Goal: Information Seeking & Learning: Learn about a topic

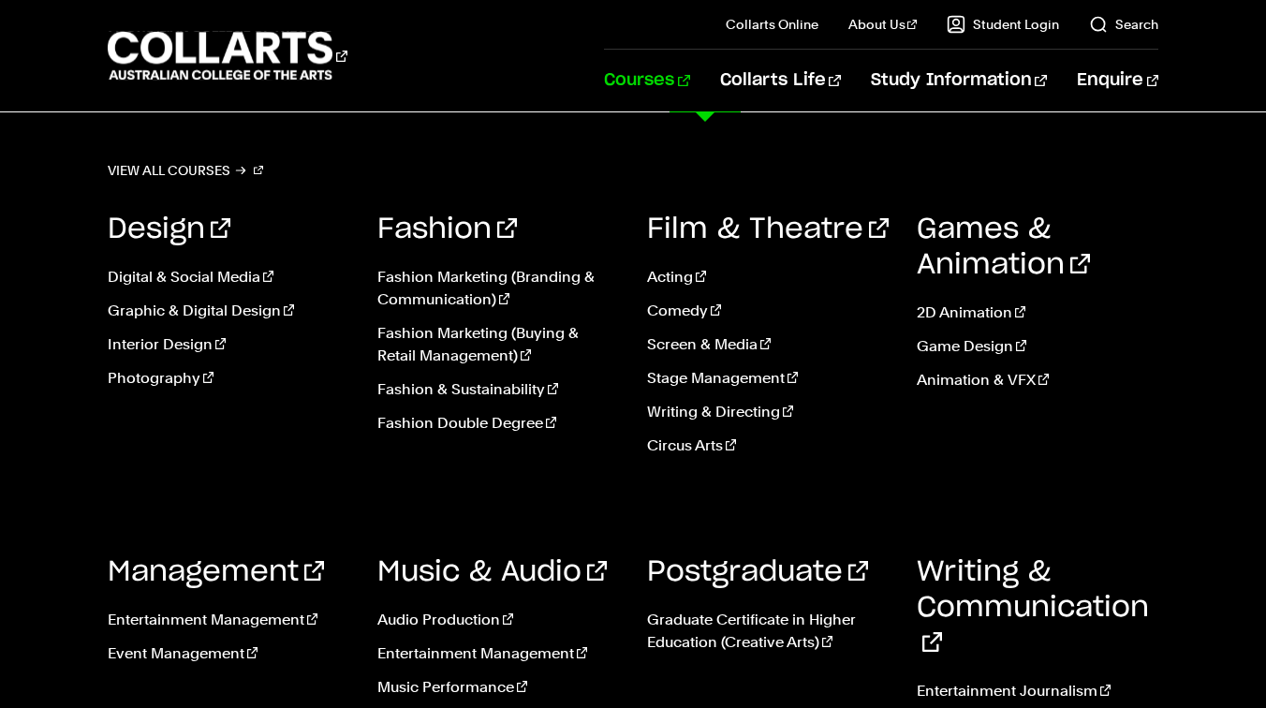
scroll to position [874, 0]
click at [1008, 680] on link "Entertainment Journalism" at bounding box center [1038, 691] width 242 height 22
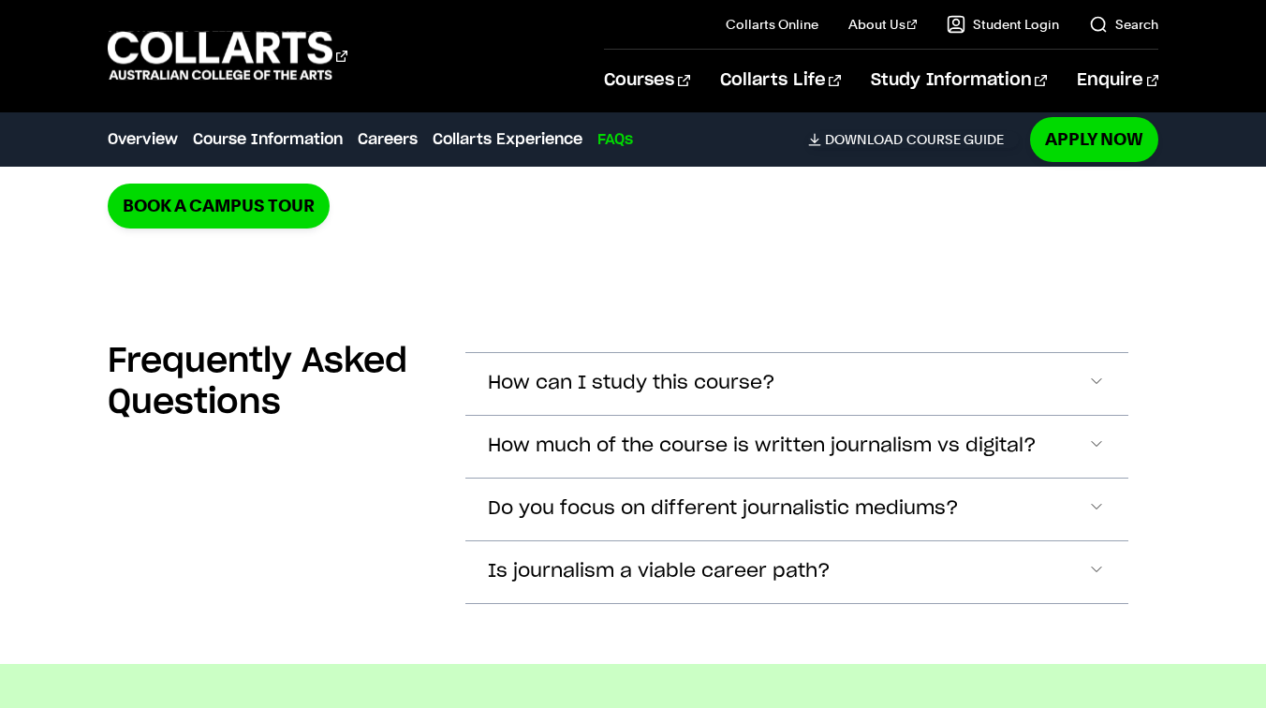
scroll to position [4253, 0]
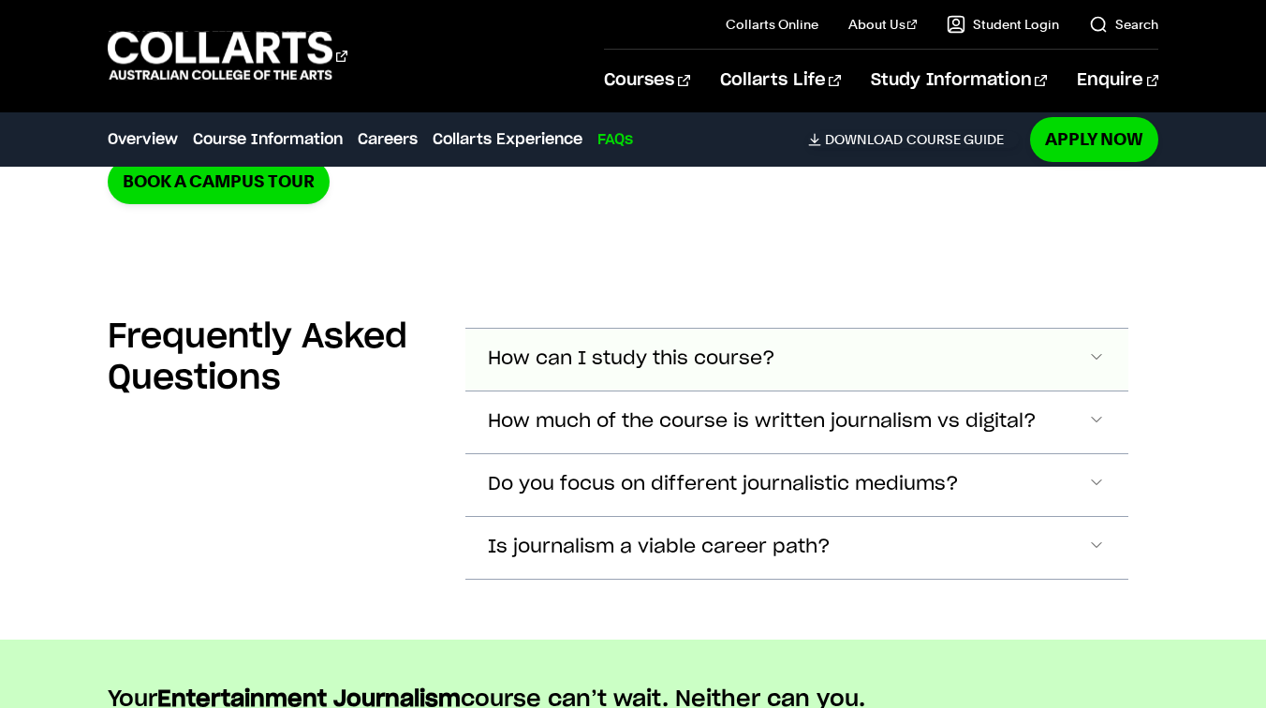
click at [626, 329] on button "How can I study this course?" at bounding box center [797, 360] width 663 height 62
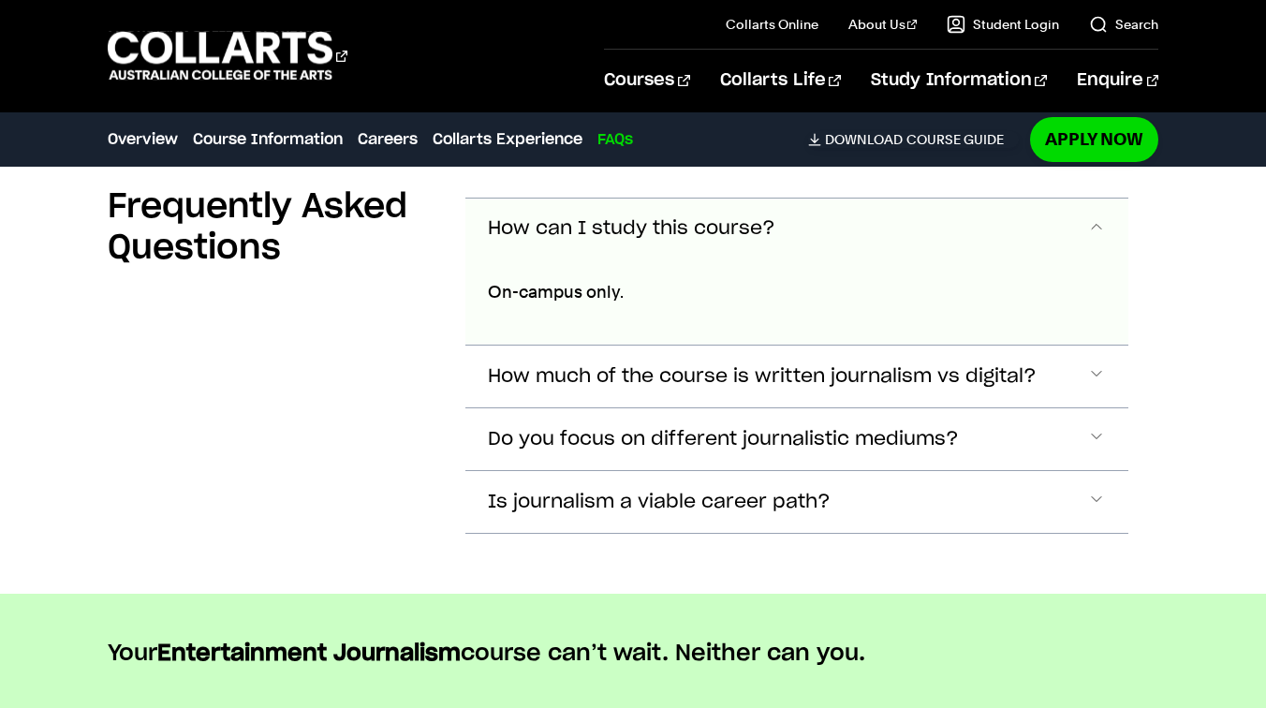
scroll to position [4387, 0]
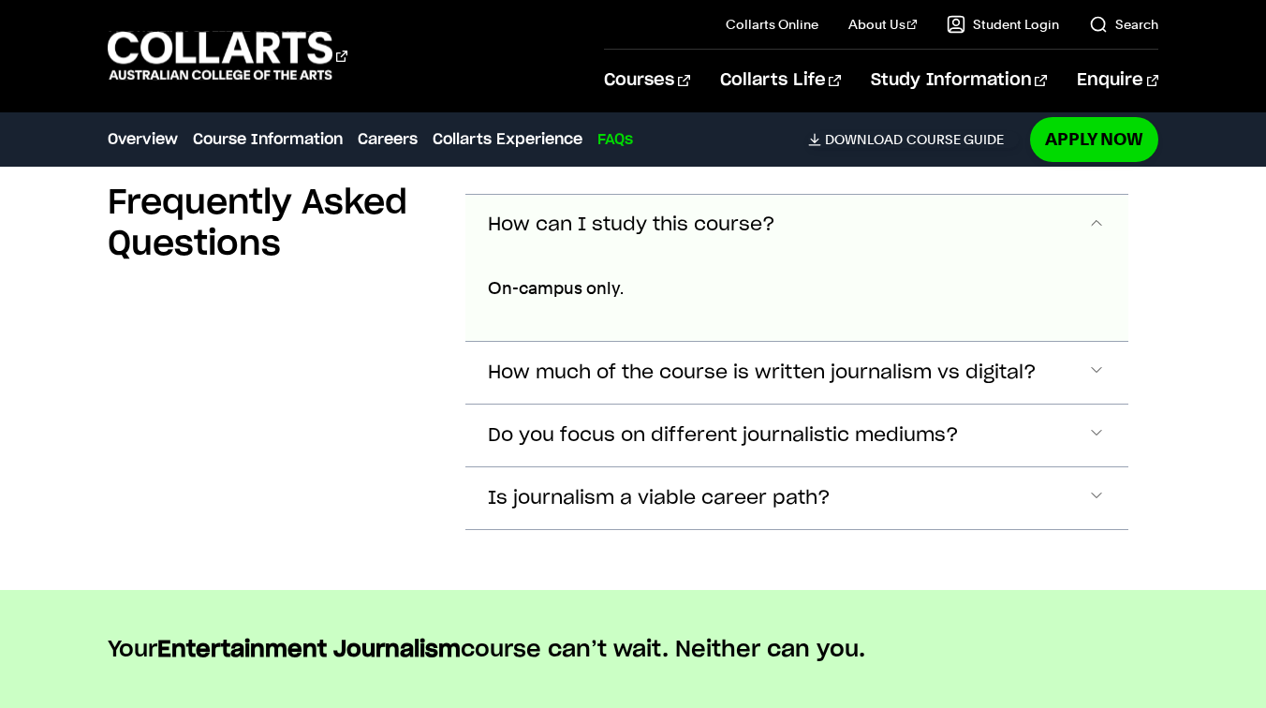
click at [654, 215] on span "How can I study this course?" at bounding box center [632, 226] width 288 height 22
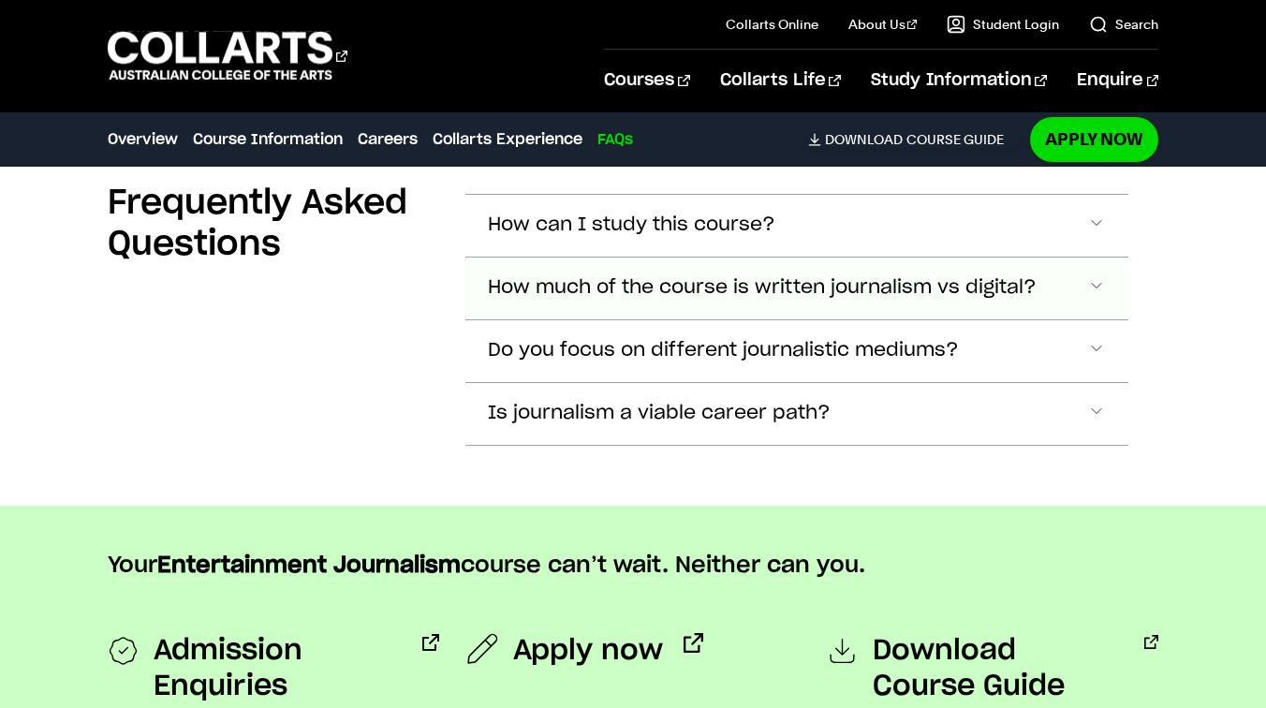
click at [652, 236] on span "How much of the course is written journalism vs digital?" at bounding box center [632, 226] width 288 height 22
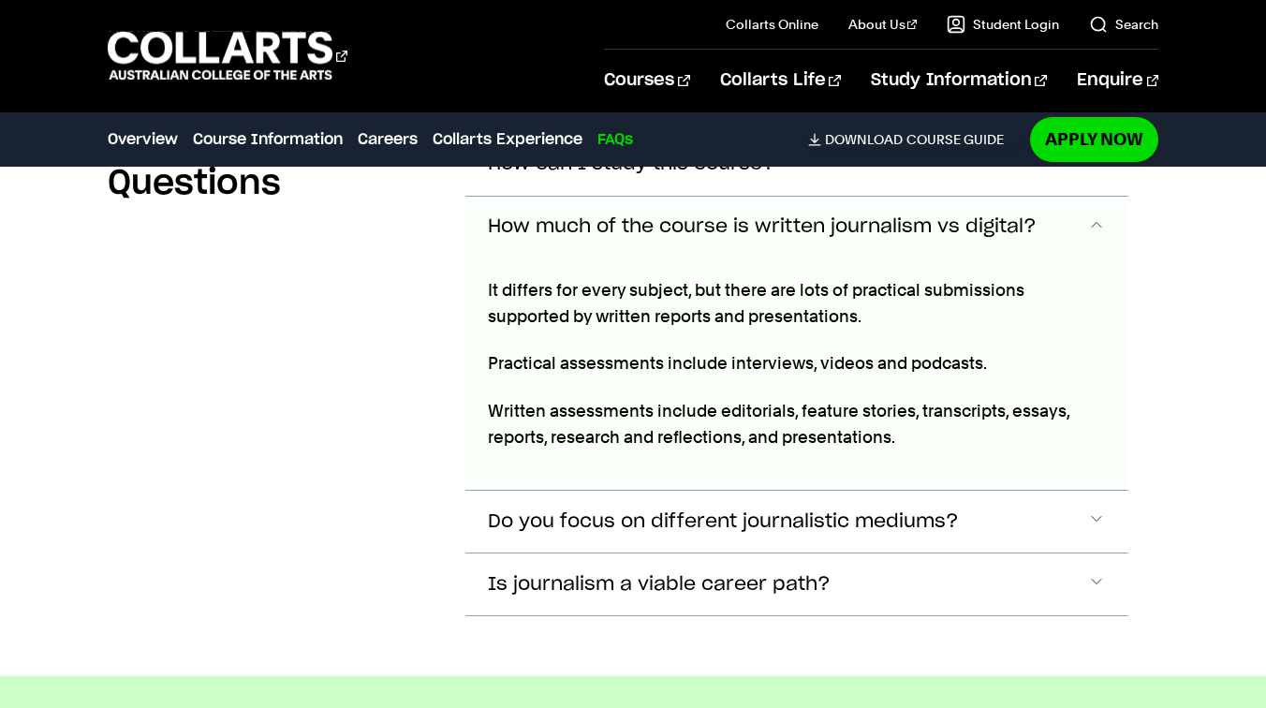
scroll to position [4448, 0]
click at [535, 215] on button "How much of the course is written journalism vs digital?" at bounding box center [797, 227] width 663 height 62
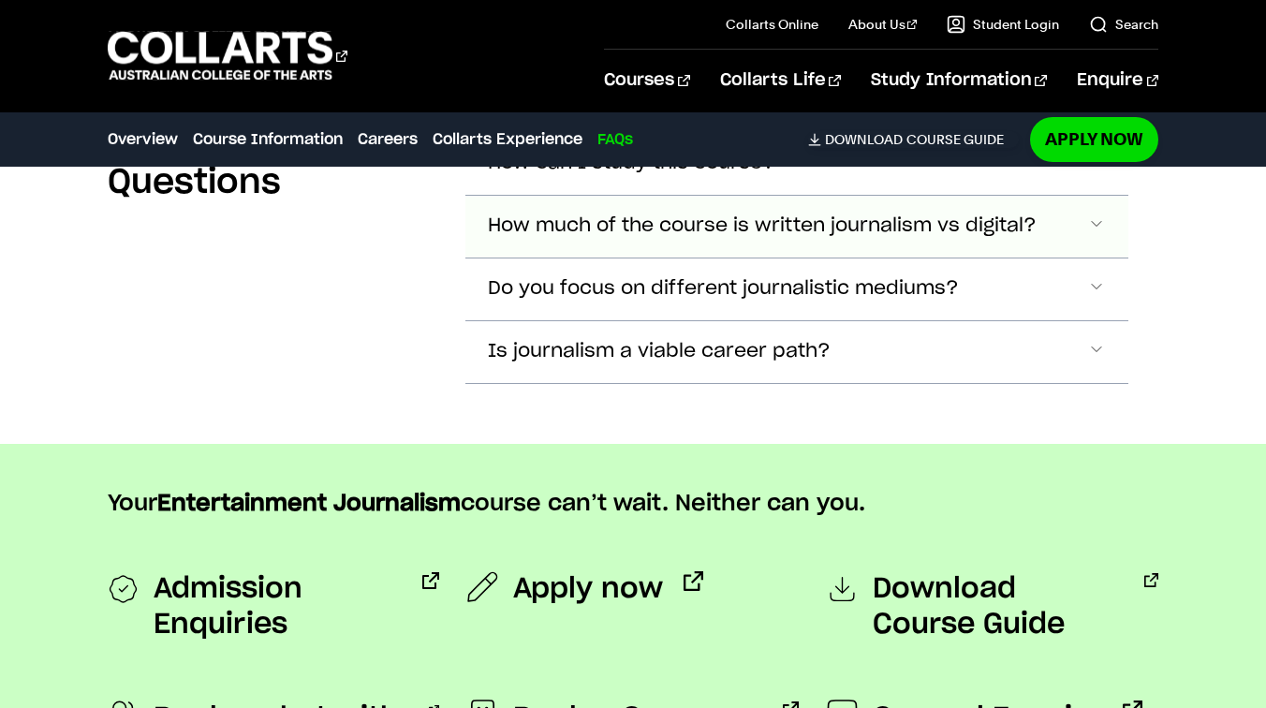
click at [583, 174] on span "How much of the course is written journalism vs digital?" at bounding box center [632, 164] width 288 height 22
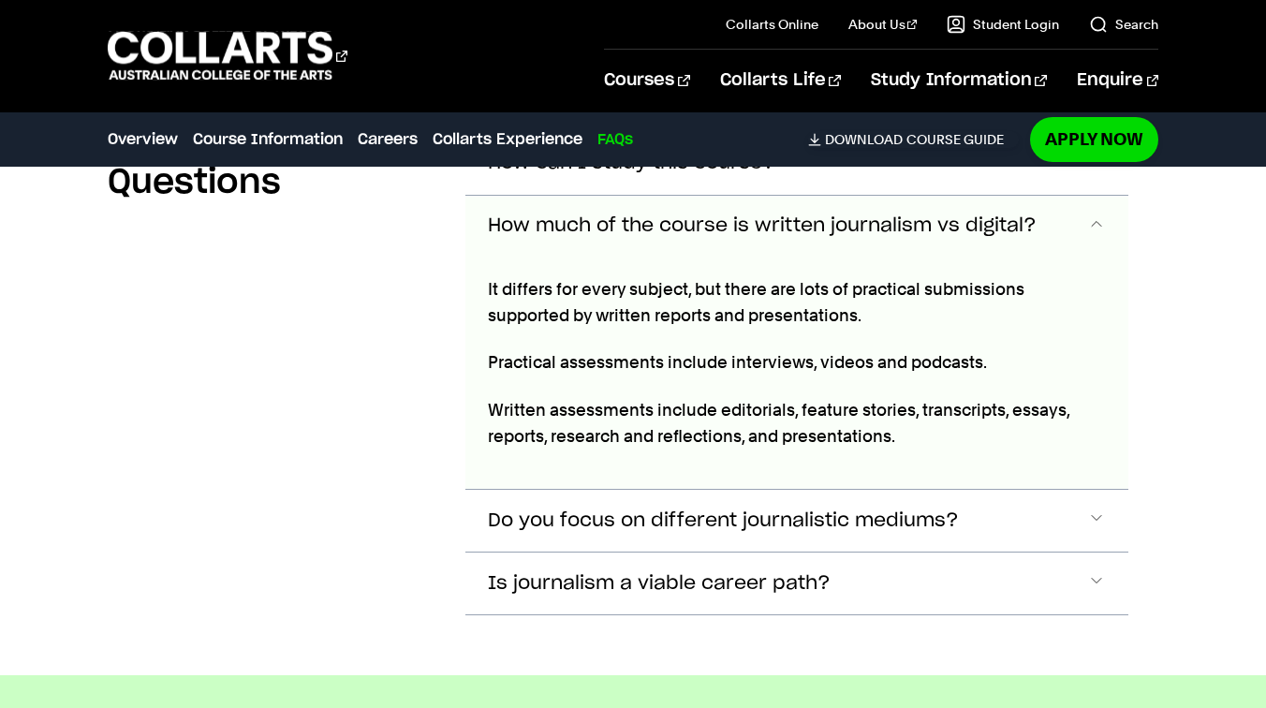
click at [584, 215] on span "How much of the course is written journalism vs digital?" at bounding box center [762, 226] width 549 height 22
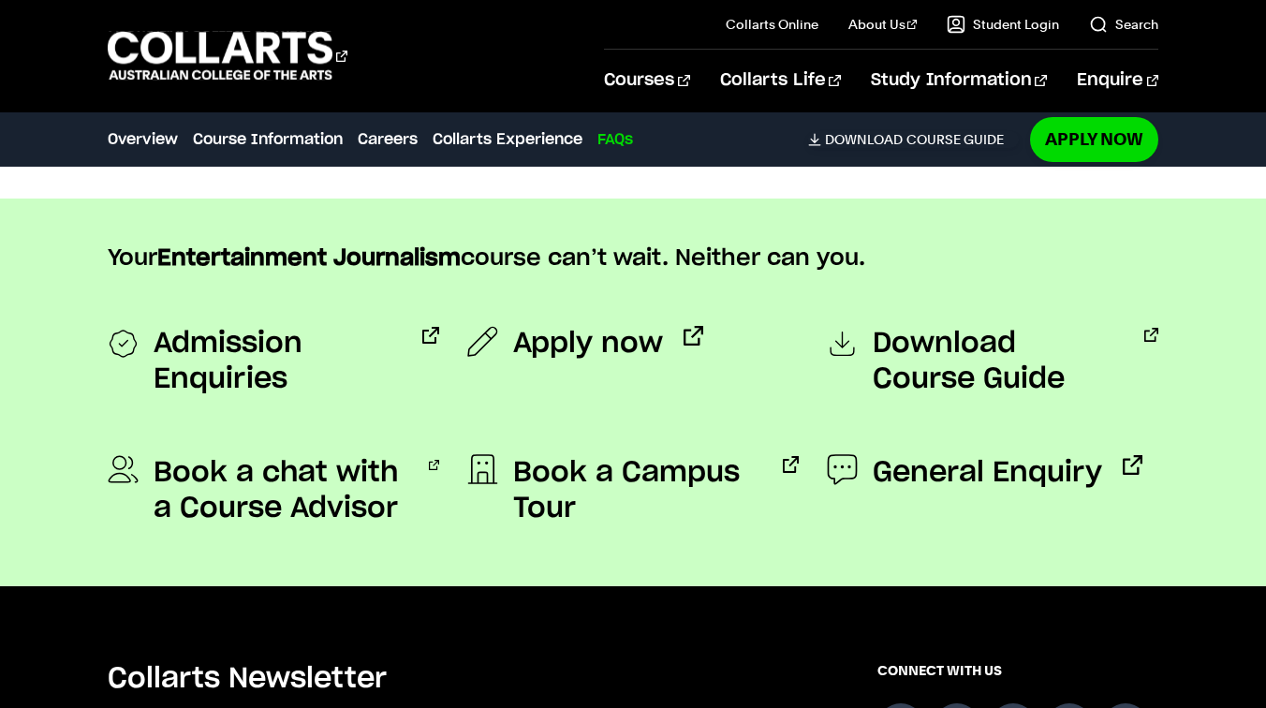
scroll to position [4709, 0]
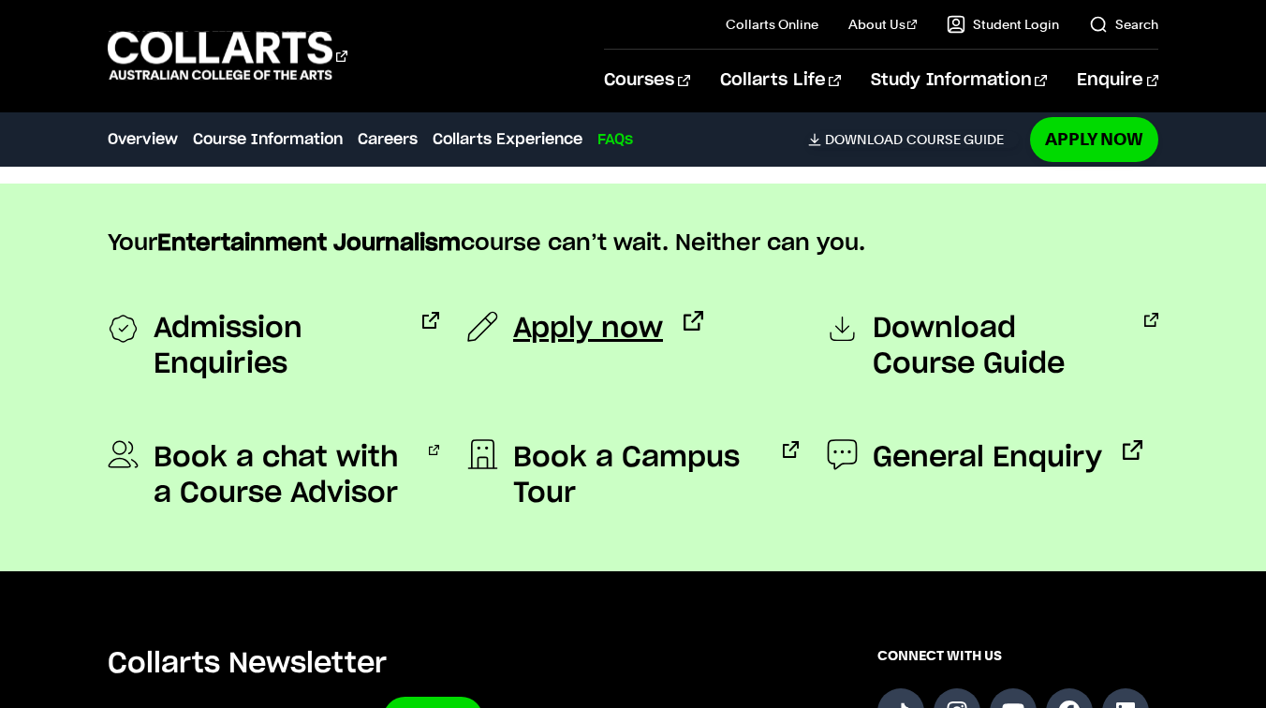
click at [610, 311] on span "Apply now" at bounding box center [588, 329] width 150 height 36
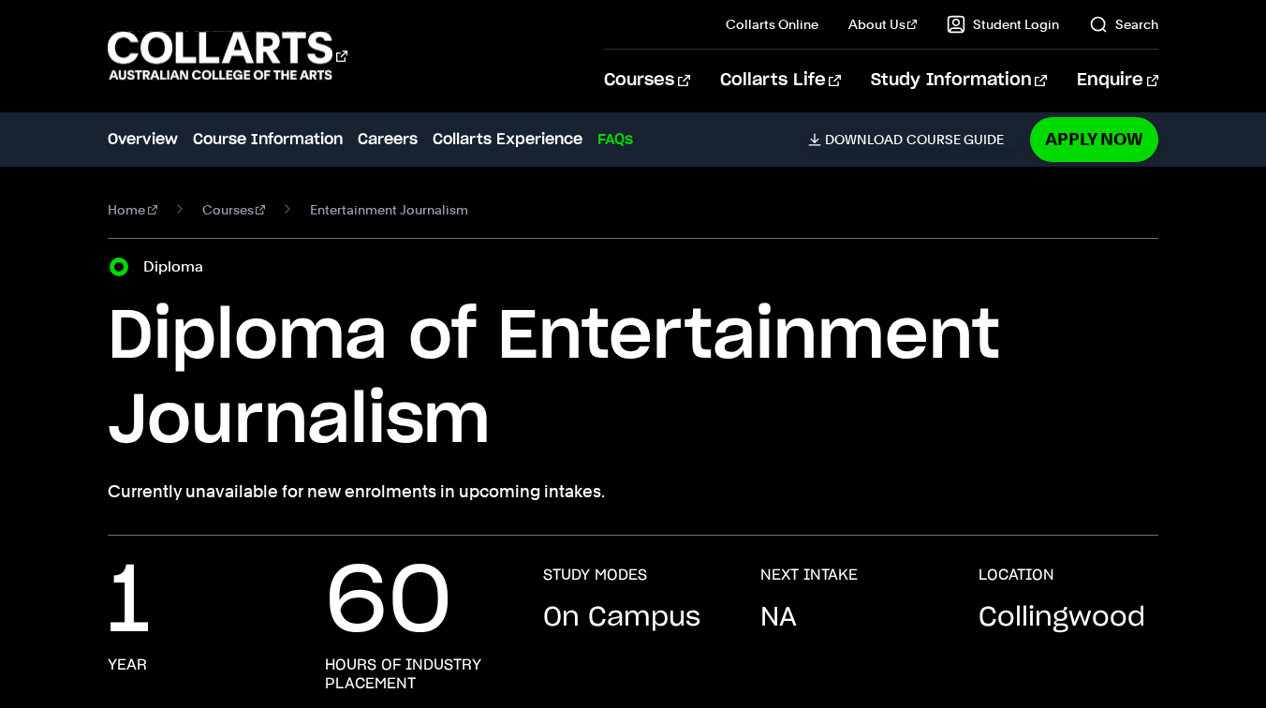
drag, startPoint x: 301, startPoint y: 490, endPoint x: 619, endPoint y: 490, distance: 318.5
click at [619, 490] on p "Currently unavailable for new enrolments in upcoming intakes." at bounding box center [633, 492] width 1051 height 26
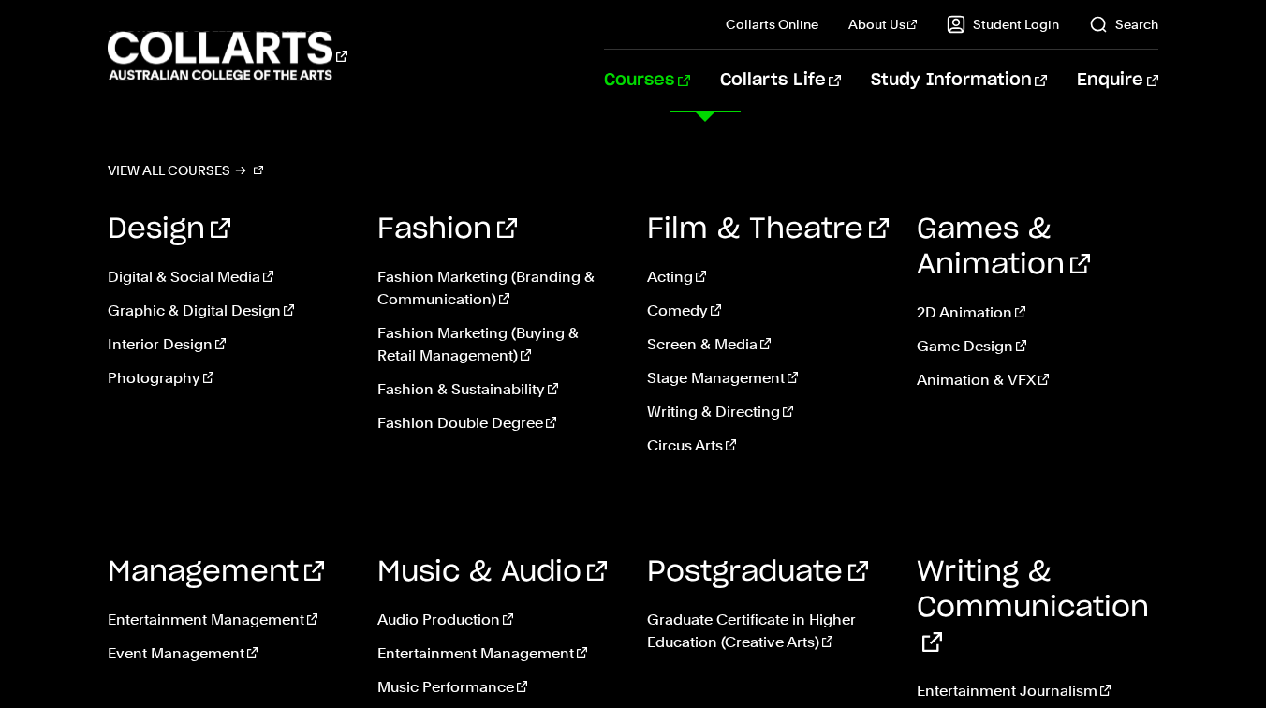
scroll to position [1303, 0]
click at [480, 572] on link "Music & Audio" at bounding box center [491, 572] width 229 height 28
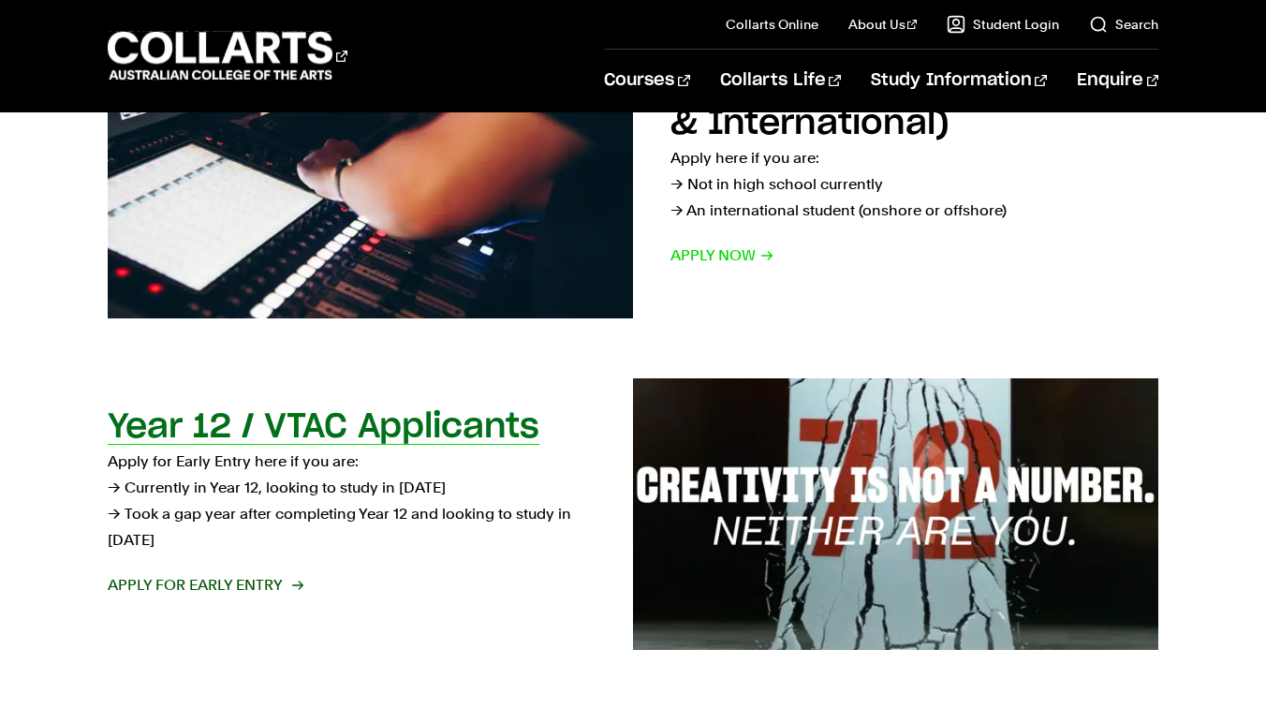
scroll to position [386, 0]
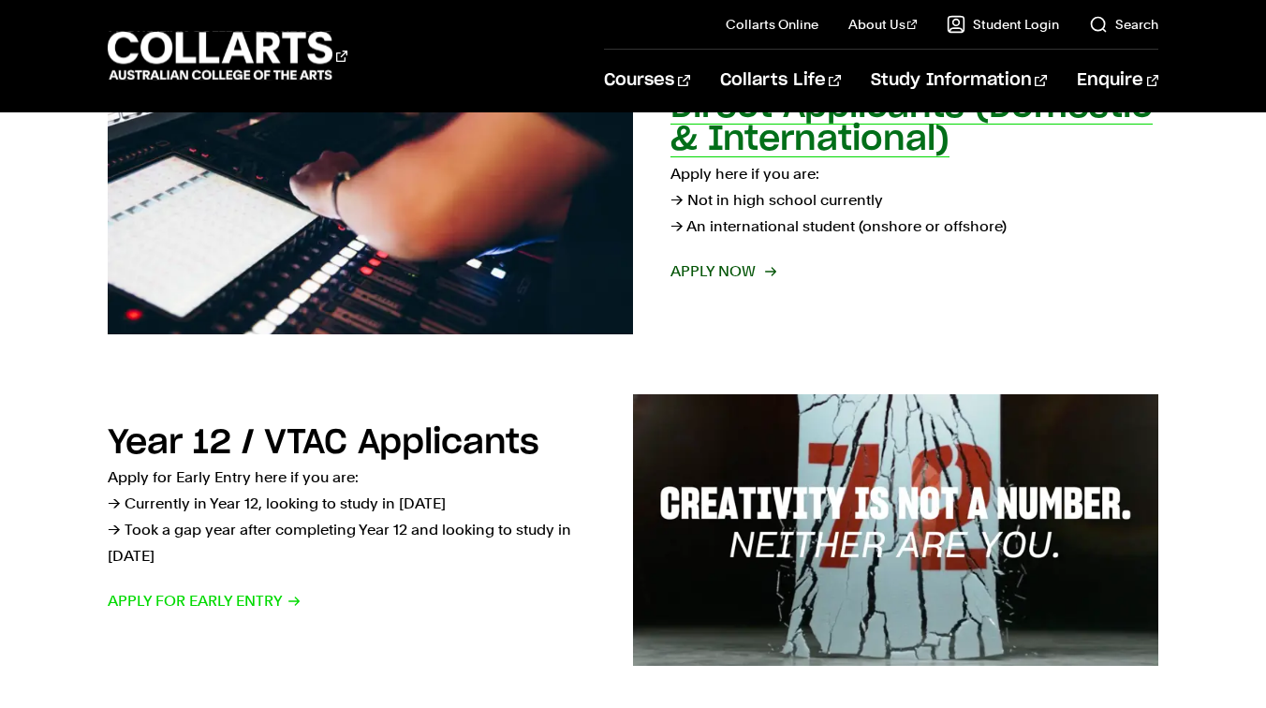
click at [870, 128] on h2 "Direct Applicants (Domestic & International)" at bounding box center [912, 123] width 482 height 67
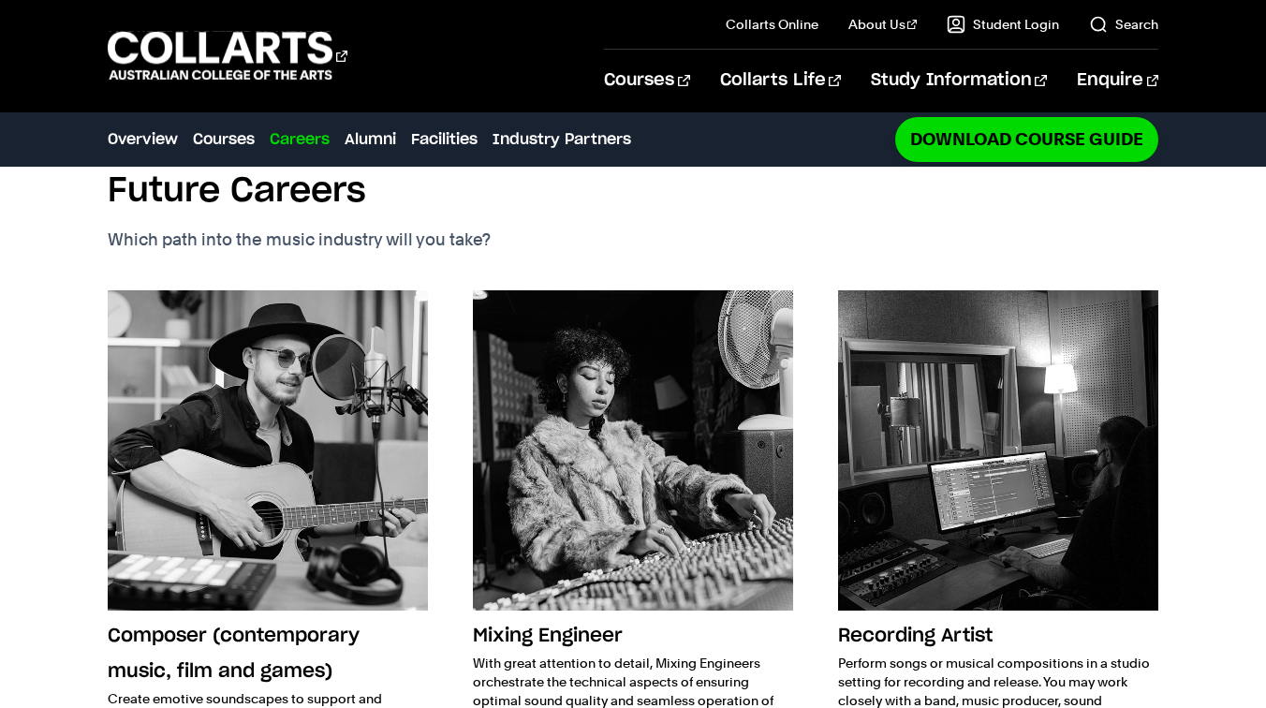
scroll to position [2203, 0]
